Goal: Task Accomplishment & Management: Use online tool/utility

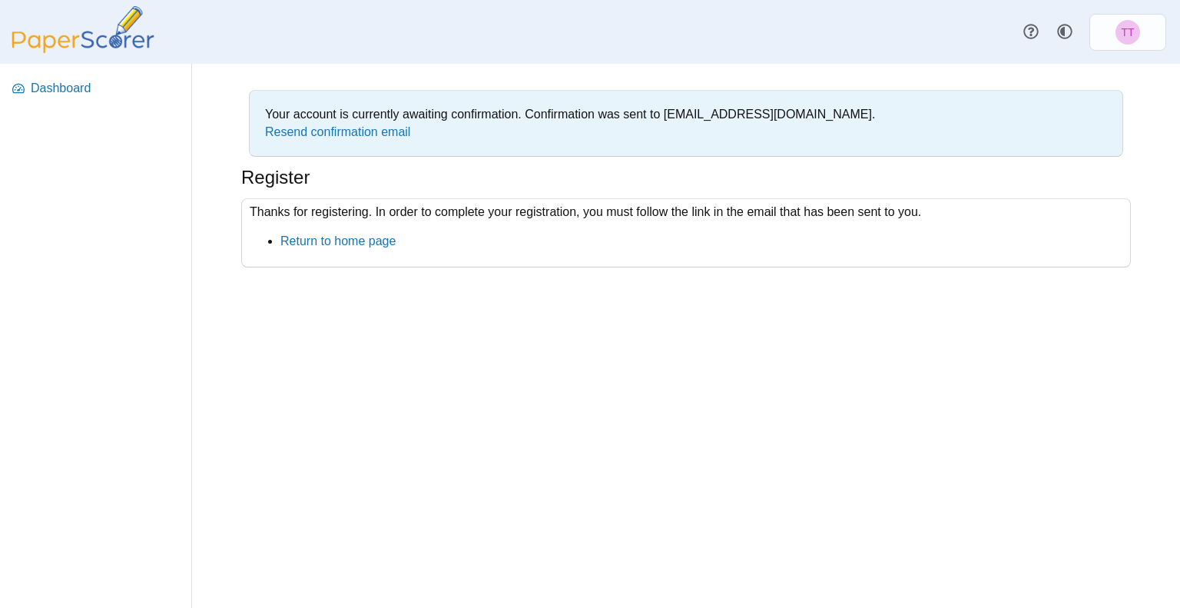
click at [74, 29] on img at bounding box center [83, 29] width 154 height 47
click at [1132, 27] on span "TT" at bounding box center [1127, 32] width 13 height 11
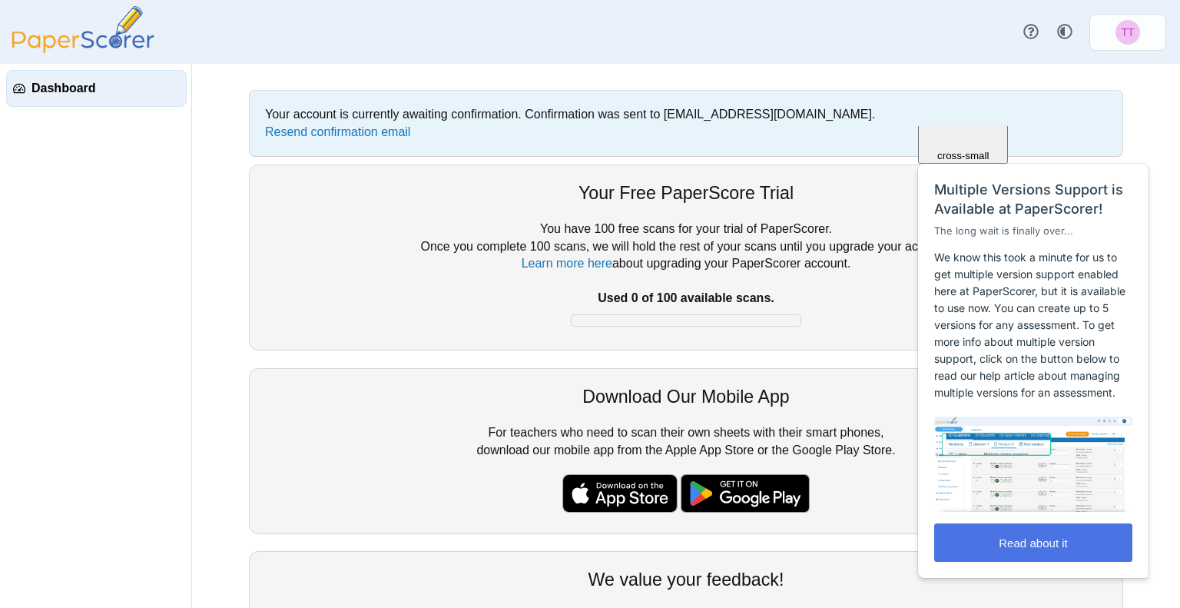
click at [1057, 546] on button "Read about it" at bounding box center [1034, 542] width 198 height 38
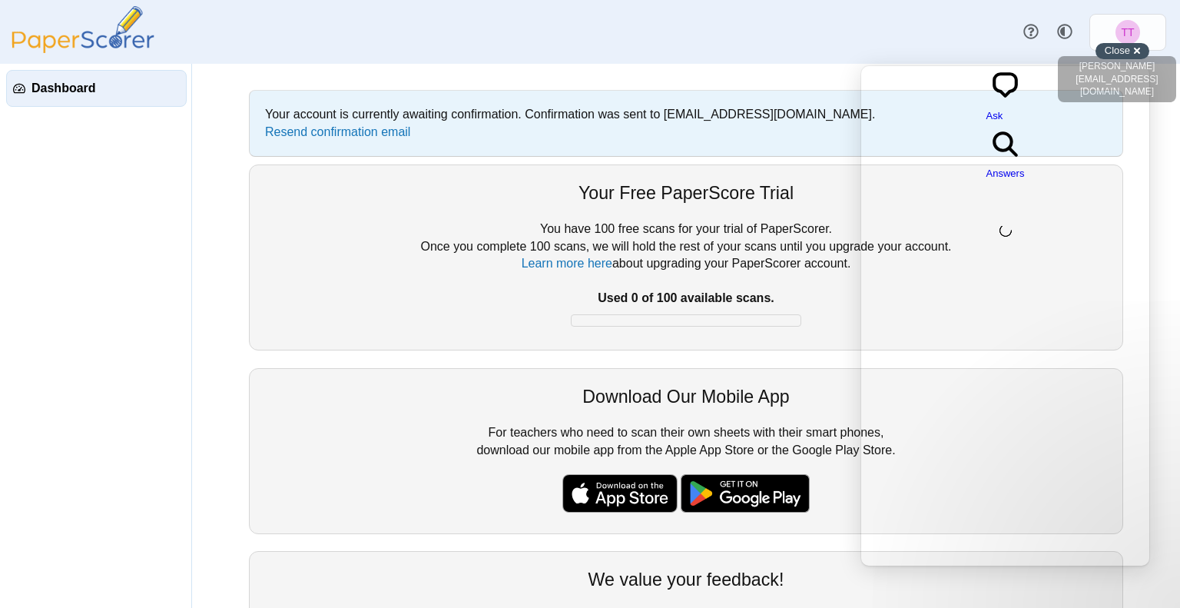
click at [1135, 48] on div "Close cross-small" at bounding box center [1123, 51] width 54 height 16
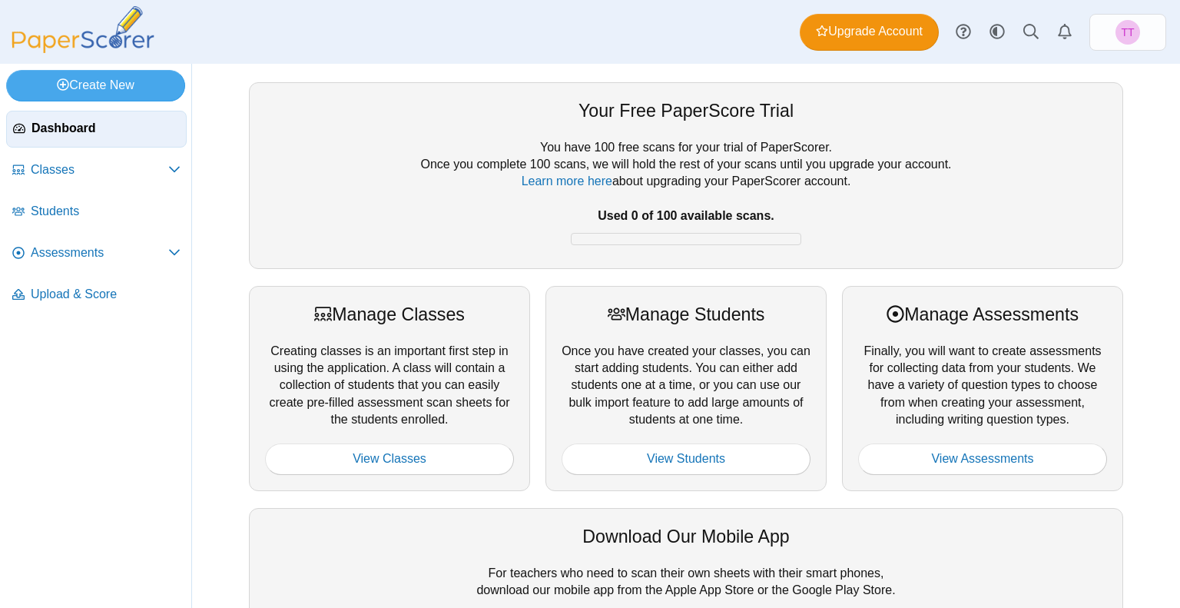
click at [654, 214] on b "Used 0 of 100 available scans." at bounding box center [686, 215] width 176 height 13
click at [706, 128] on div at bounding box center [686, 131] width 842 height 15
click at [701, 113] on div "Your Free PaperScore Trial" at bounding box center [686, 110] width 842 height 25
click at [78, 294] on span "Upload & Score" at bounding box center [106, 294] width 150 height 17
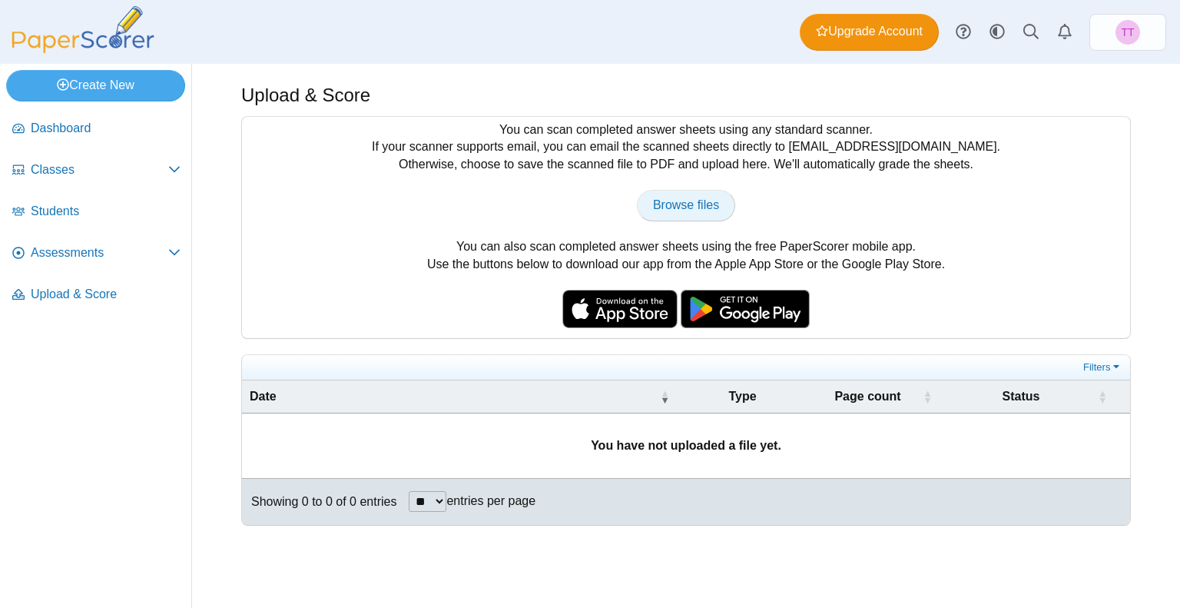
click at [703, 208] on span "Browse files" at bounding box center [686, 204] width 66 height 13
type input "**********"
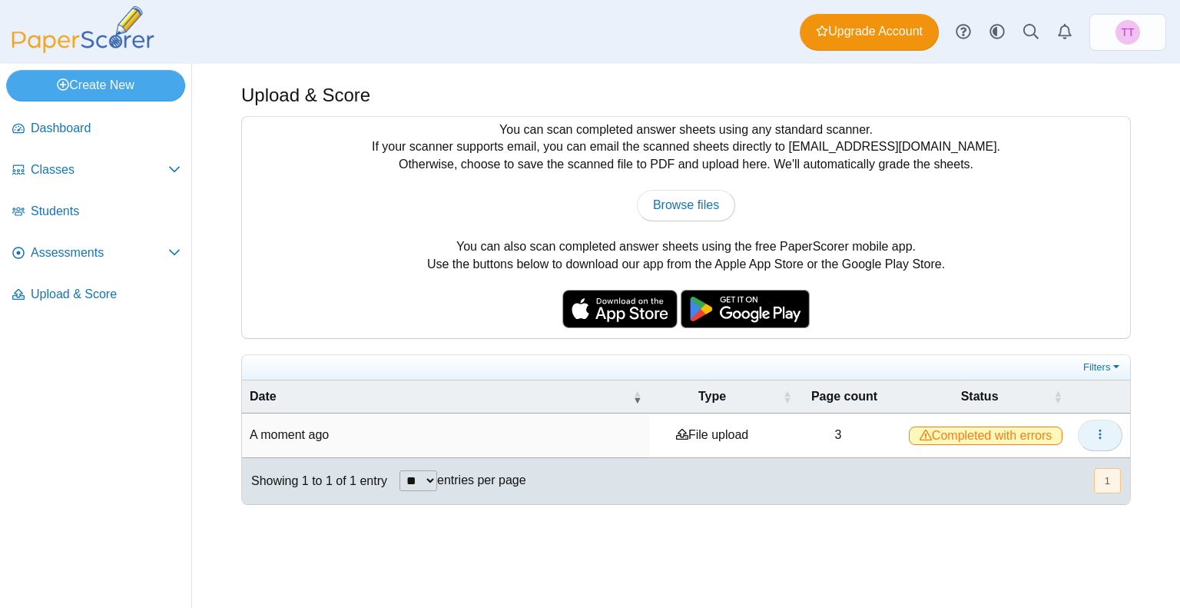
click at [1096, 433] on icon "button" at bounding box center [1100, 434] width 12 height 12
click at [1022, 470] on link "View scanned pages" at bounding box center [1031, 467] width 184 height 23
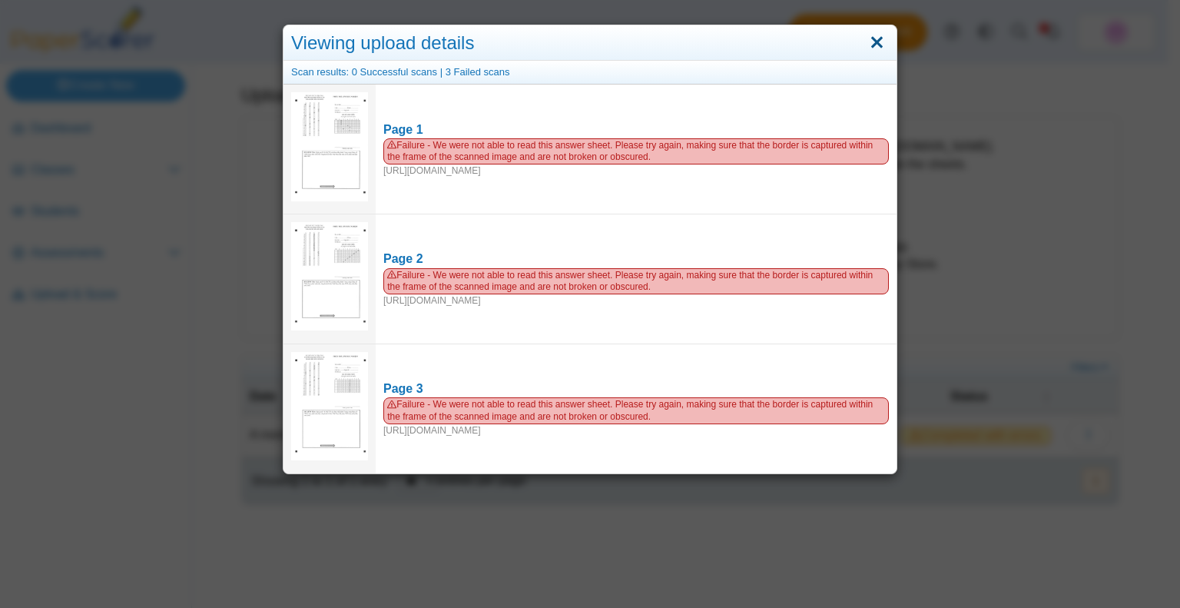
click at [879, 46] on link "Close" at bounding box center [877, 43] width 24 height 26
